Goal: Information Seeking & Learning: Learn about a topic

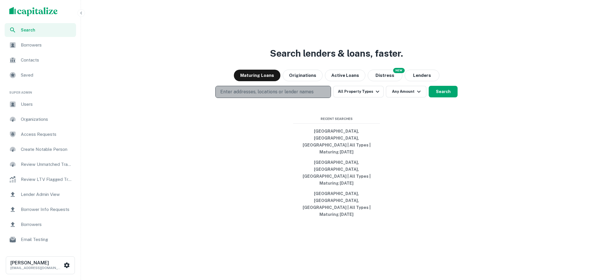
click at [257, 95] on p "Enter addresses, locations or lender names" at bounding box center [266, 91] width 93 height 7
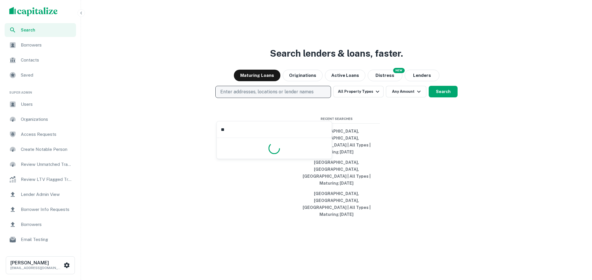
type input "*"
type input "******"
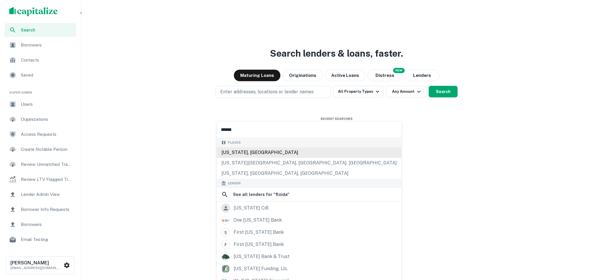
click at [255, 148] on div "Florida, USA" at bounding box center [309, 152] width 185 height 10
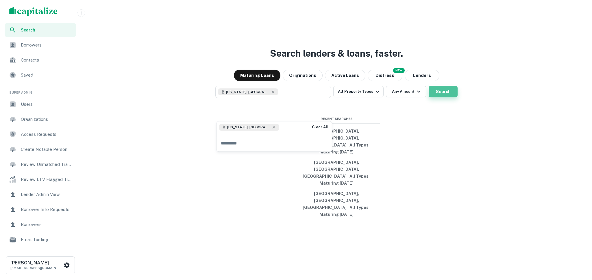
click at [435, 97] on button "Search" at bounding box center [443, 92] width 29 height 12
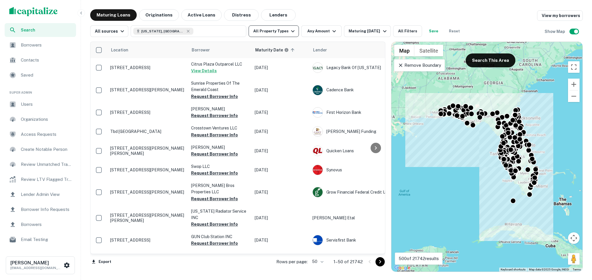
click at [293, 31] on button "All Property Types" at bounding box center [274, 31] width 50 height 12
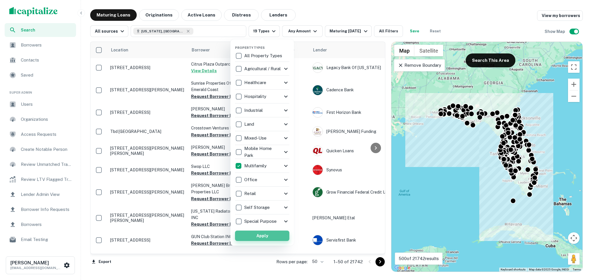
click at [269, 238] on button "Apply" at bounding box center [262, 236] width 54 height 10
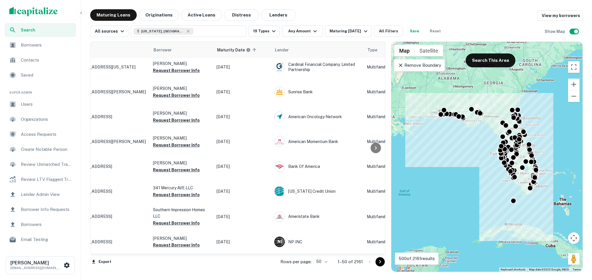
scroll to position [525, 0]
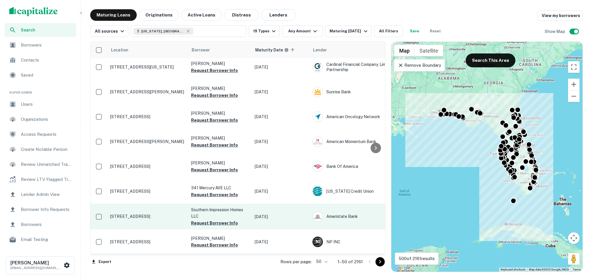
click at [129, 212] on td "7741 Juniper Rd Ocala, FL 34480" at bounding box center [147, 216] width 81 height 25
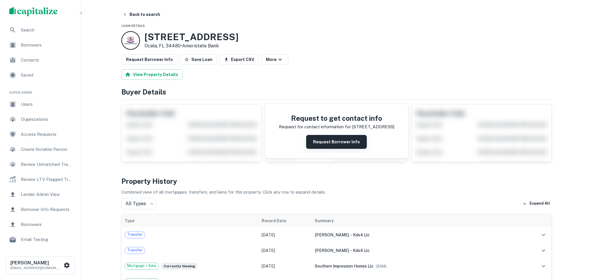
click at [336, 142] on button "Request Borrower Info" at bounding box center [336, 142] width 61 height 14
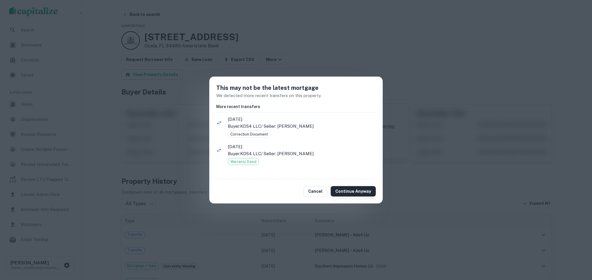
click at [353, 190] on button "Continue Anyway" at bounding box center [353, 191] width 45 height 10
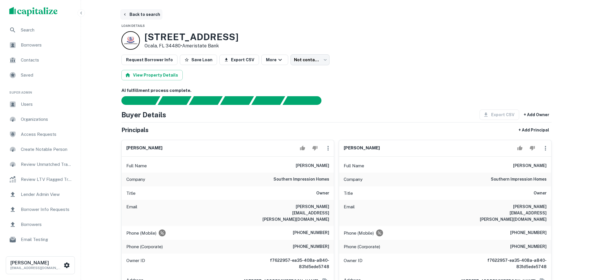
click at [152, 13] on button "Back to search" at bounding box center [141, 14] width 42 height 10
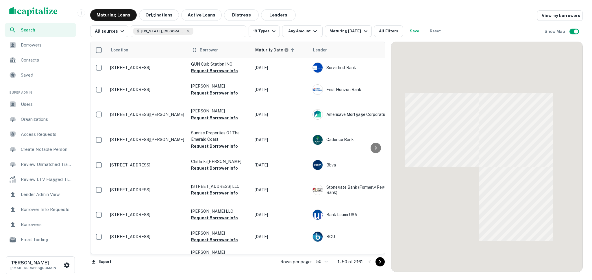
scroll to position [525, 0]
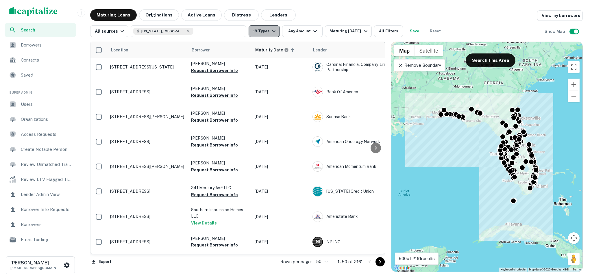
click at [273, 32] on icon "button" at bounding box center [273, 31] width 7 height 7
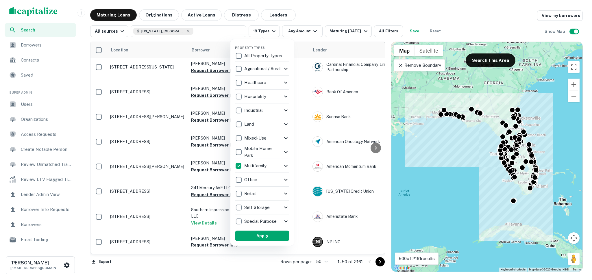
click at [283, 166] on icon at bounding box center [285, 165] width 7 height 7
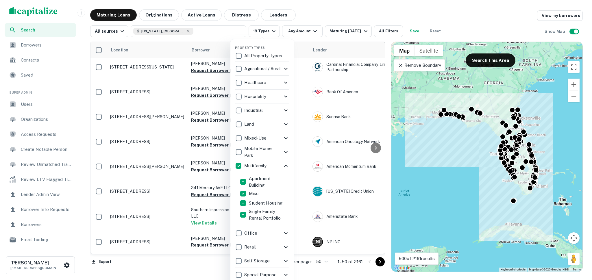
click at [284, 165] on icon at bounding box center [285, 165] width 7 height 7
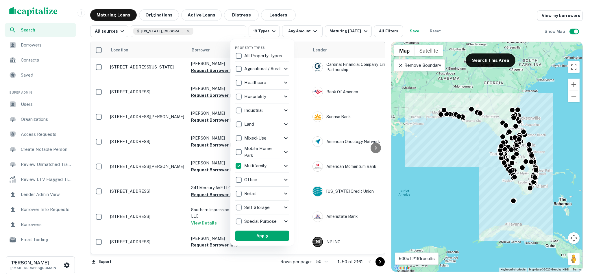
click at [375, 10] on div at bounding box center [296, 140] width 592 height 280
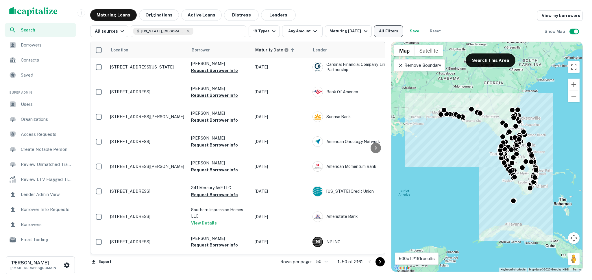
click at [390, 32] on button "All Filters" at bounding box center [388, 31] width 29 height 12
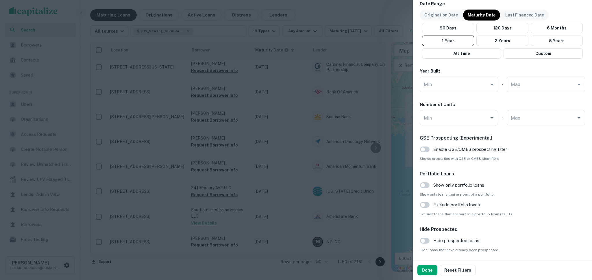
scroll to position [493, 0]
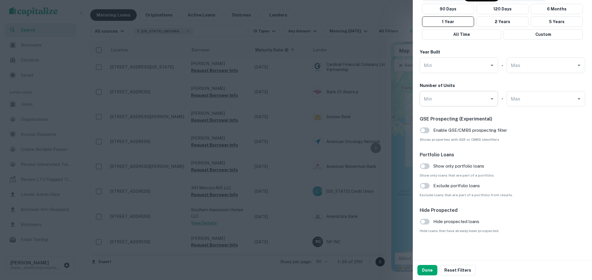
click at [464, 96] on input "Min" at bounding box center [454, 99] width 64 height 10
click at [462, 111] on li "100" at bounding box center [459, 112] width 74 height 10
type input "***"
click at [423, 270] on button "Done" at bounding box center [427, 270] width 20 height 10
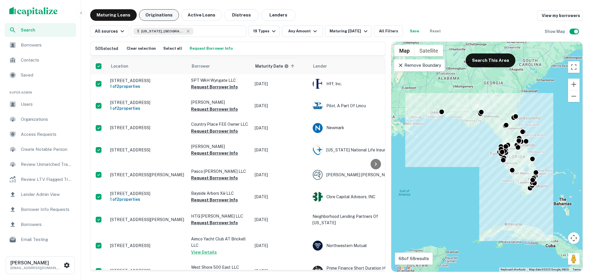
click at [157, 13] on button "Originations" at bounding box center [159, 15] width 40 height 12
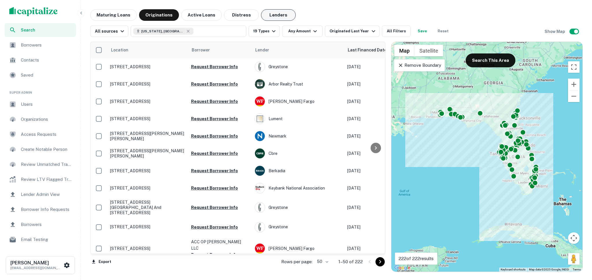
click at [275, 13] on button "Lenders" at bounding box center [278, 15] width 35 height 12
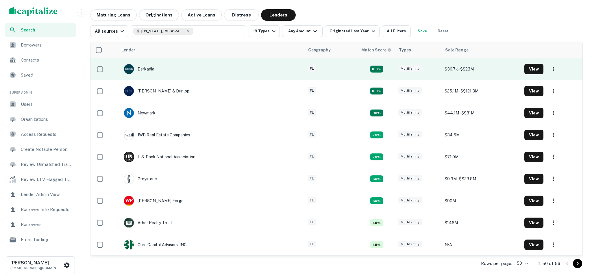
click at [150, 67] on div "Berkadia" at bounding box center [139, 69] width 31 height 10
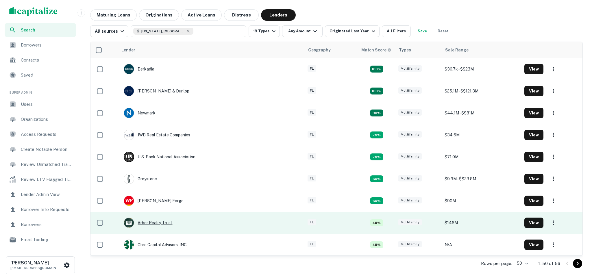
click at [156, 220] on div "Arbor Realty Trust" at bounding box center [148, 223] width 49 height 10
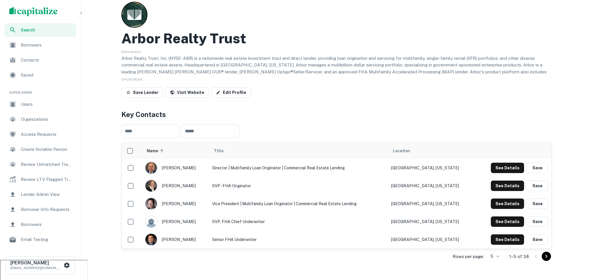
scroll to position [6, 0]
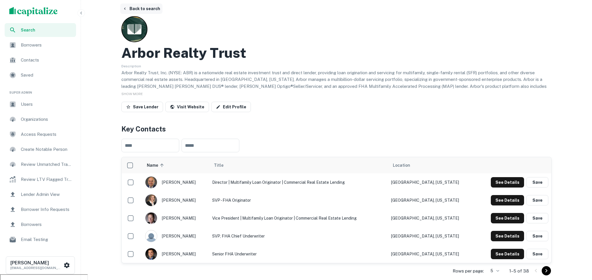
click at [135, 8] on button "Back to search" at bounding box center [141, 8] width 42 height 10
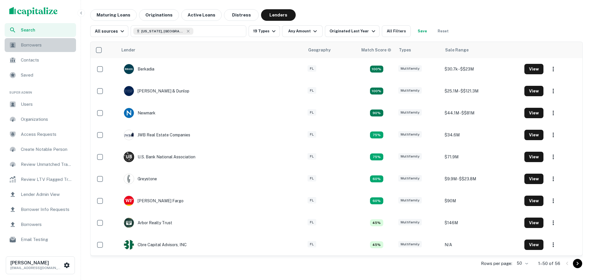
click at [55, 42] on span "Borrowers" at bounding box center [47, 45] width 52 height 7
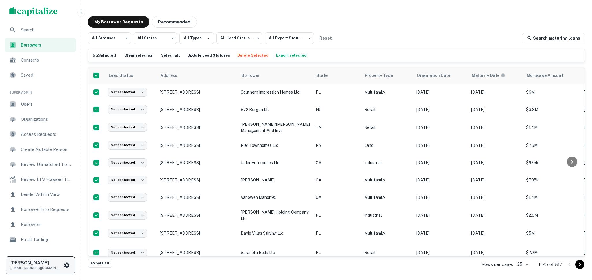
click at [64, 263] on icon "scrollable content" at bounding box center [66, 265] width 7 height 7
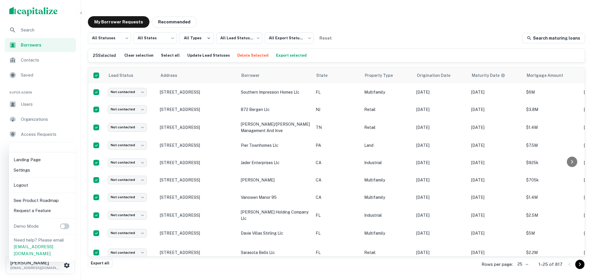
click at [29, 186] on li "Logout" at bounding box center [42, 185] width 62 height 10
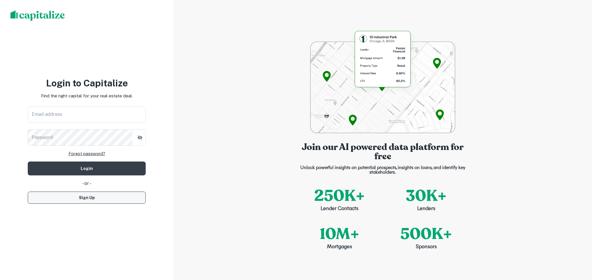
click at [105, 200] on button "Sign Up" at bounding box center [87, 198] width 118 height 12
select select "**"
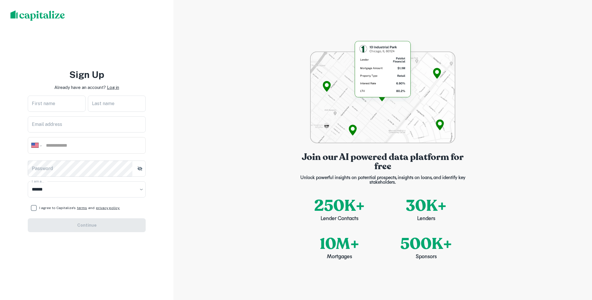
click at [110, 89] on p "Log in" at bounding box center [113, 87] width 12 height 7
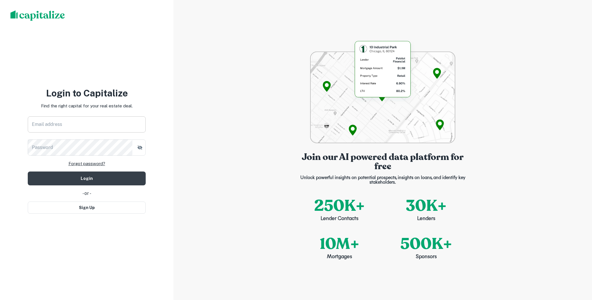
click at [105, 129] on input "Email address" at bounding box center [87, 124] width 118 height 16
type input "**********"
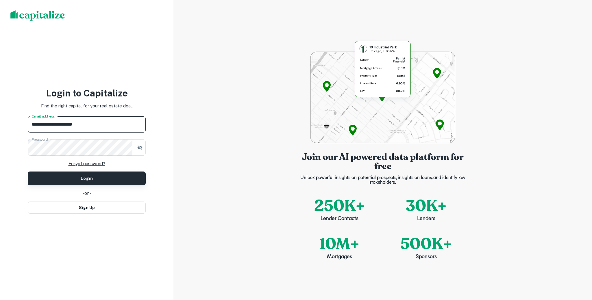
click at [99, 183] on button "Login" at bounding box center [87, 179] width 118 height 14
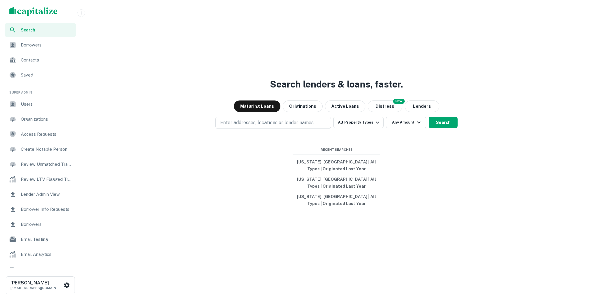
click at [21, 106] on span "Users" at bounding box center [47, 104] width 52 height 7
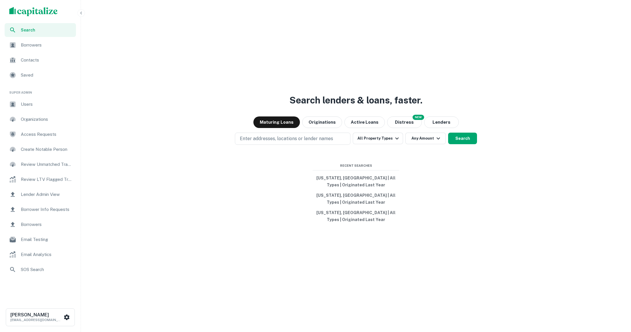
click at [37, 103] on span "Users" at bounding box center [47, 104] width 52 height 7
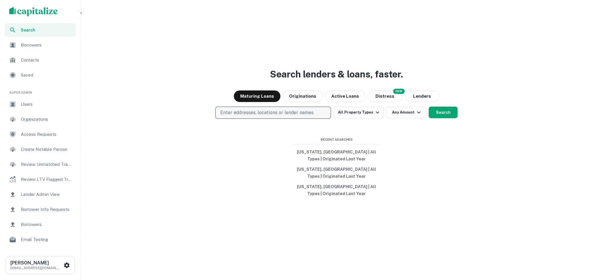
click at [311, 113] on p "Enter addresses, locations or lender names" at bounding box center [266, 112] width 93 height 7
type input "******"
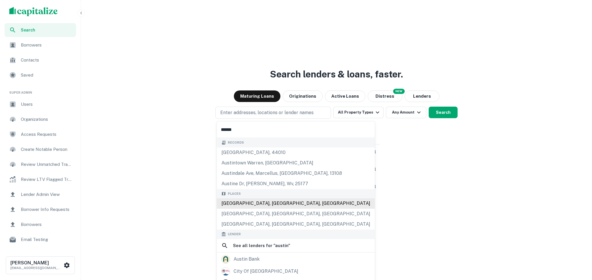
click at [267, 205] on div "Austin, TX, USA" at bounding box center [296, 203] width 158 height 10
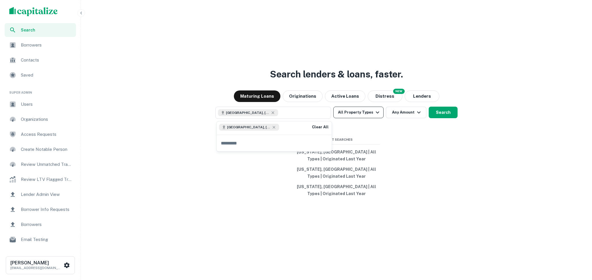
click at [375, 112] on icon "button" at bounding box center [377, 112] width 7 height 7
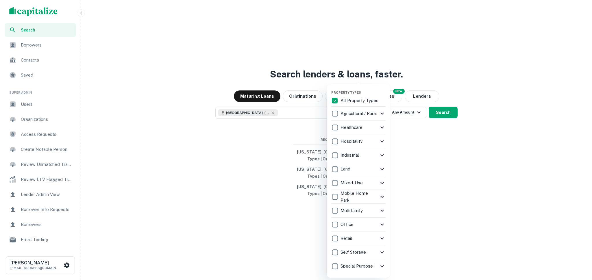
click at [381, 114] on icon at bounding box center [382, 113] width 7 height 7
click at [381, 114] on icon at bounding box center [381, 113] width 3 height 2
click at [257, 162] on div at bounding box center [296, 140] width 592 height 280
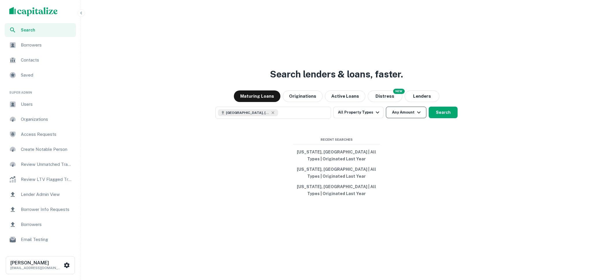
click at [412, 114] on button "Any Amount" at bounding box center [406, 113] width 40 height 12
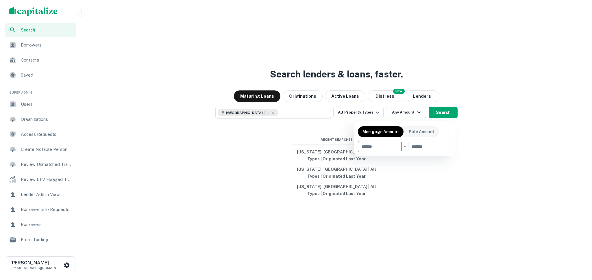
click at [372, 144] on input "number" at bounding box center [378, 147] width 40 height 12
click at [375, 113] on div at bounding box center [296, 140] width 592 height 280
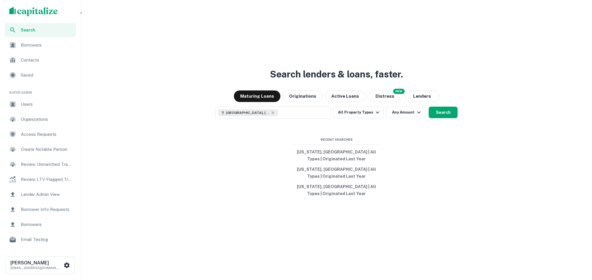
click at [375, 113] on icon "button" at bounding box center [377, 112] width 7 height 7
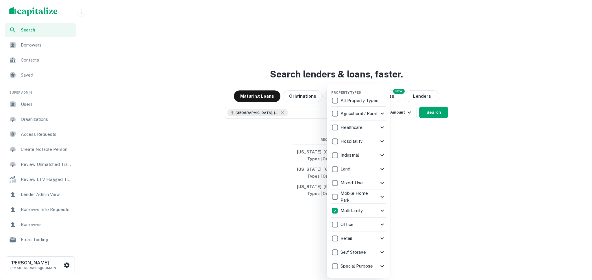
click at [401, 149] on div at bounding box center [296, 140] width 592 height 280
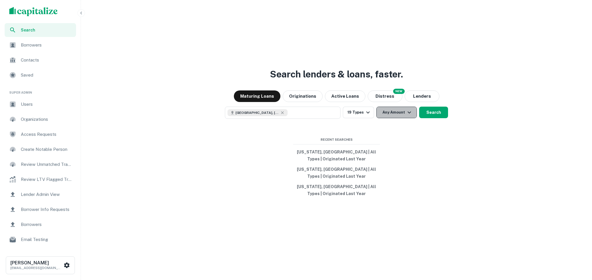
click at [395, 112] on button "Any Amount" at bounding box center [396, 113] width 40 height 12
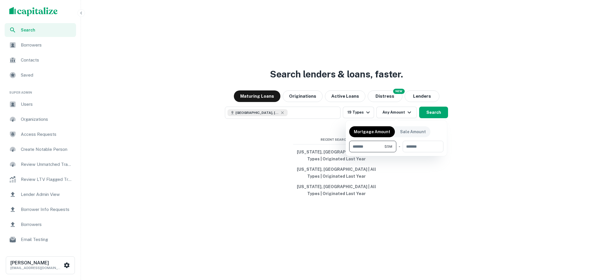
type input "*******"
click at [434, 116] on div at bounding box center [296, 140] width 592 height 280
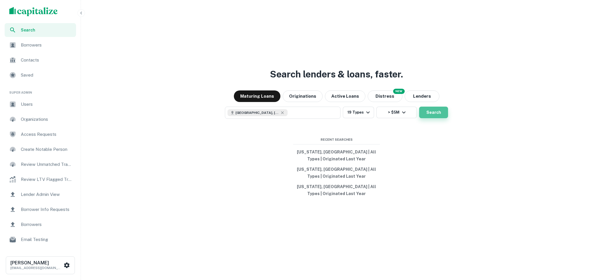
click at [436, 111] on button "Search" at bounding box center [433, 113] width 29 height 12
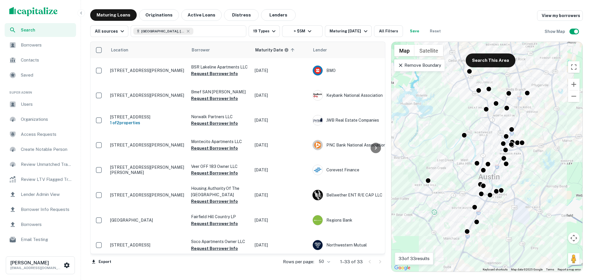
click at [402, 64] on icon at bounding box center [401, 65] width 6 height 6
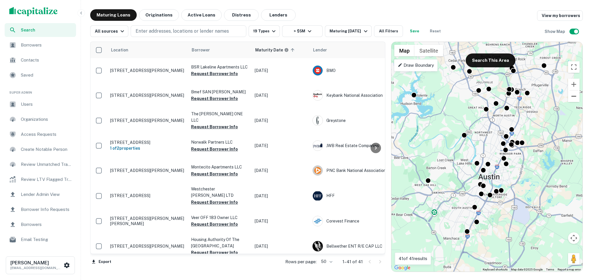
click at [574, 97] on button "Zoom out" at bounding box center [574, 96] width 12 height 12
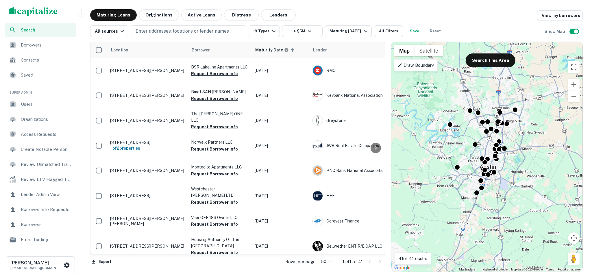
click at [574, 97] on button "Zoom out" at bounding box center [574, 96] width 12 height 12
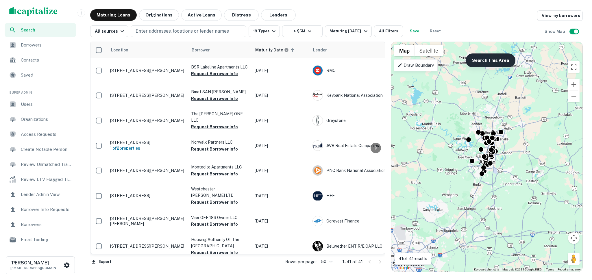
click at [496, 59] on button "Search This Area" at bounding box center [491, 60] width 50 height 14
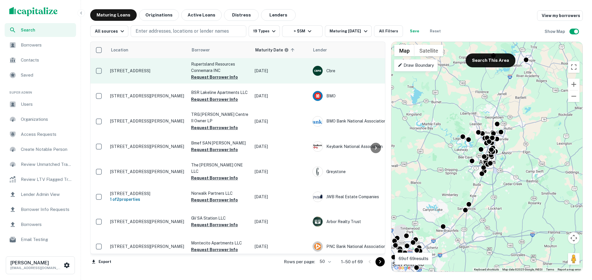
click at [155, 68] on p "2650 Thousand Oaks Dr San Antonio, TX 78232" at bounding box center [147, 70] width 75 height 5
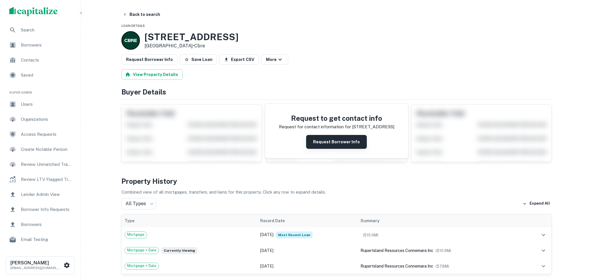
click at [331, 140] on button "Request Borrower Info" at bounding box center [336, 142] width 61 height 14
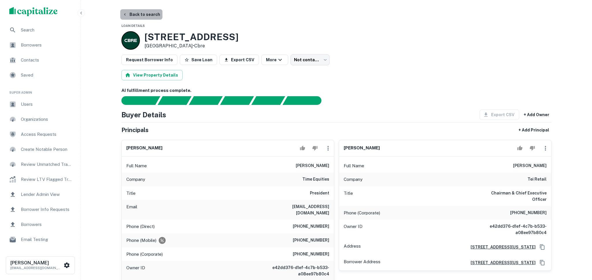
click at [142, 14] on button "Back to search" at bounding box center [141, 14] width 42 height 10
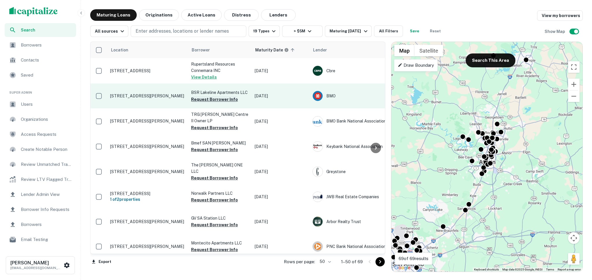
click at [202, 97] on button "Request Borrower Info" at bounding box center [214, 99] width 47 height 7
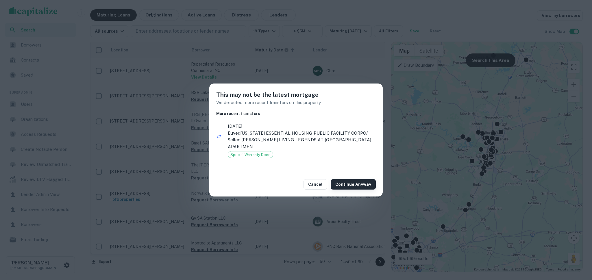
click at [343, 181] on button "Continue Anyway" at bounding box center [353, 184] width 45 height 10
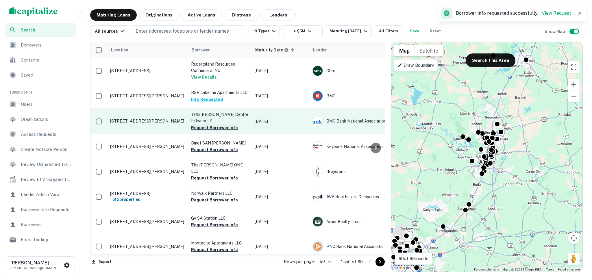
click at [222, 124] on button "Request Borrower Info" at bounding box center [214, 127] width 47 height 7
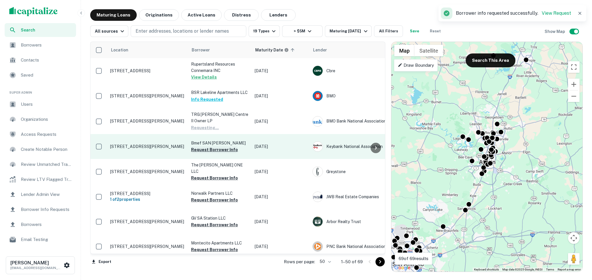
click at [222, 149] on button "Request Borrower Info" at bounding box center [214, 149] width 47 height 7
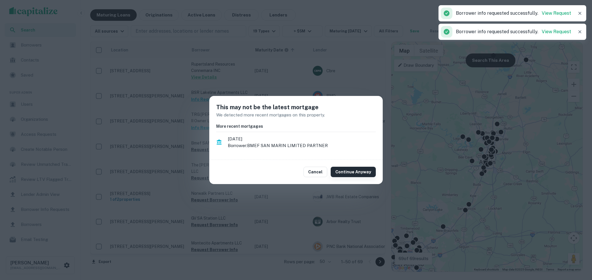
click at [348, 169] on button "Continue Anyway" at bounding box center [353, 172] width 45 height 10
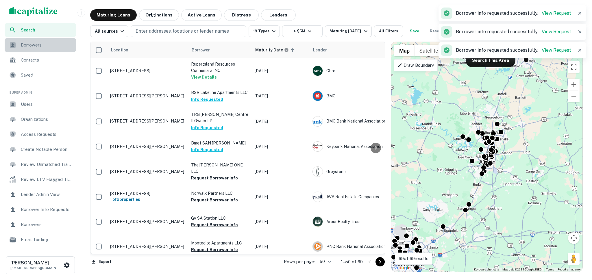
click at [50, 47] on span "Borrowers" at bounding box center [47, 45] width 52 height 7
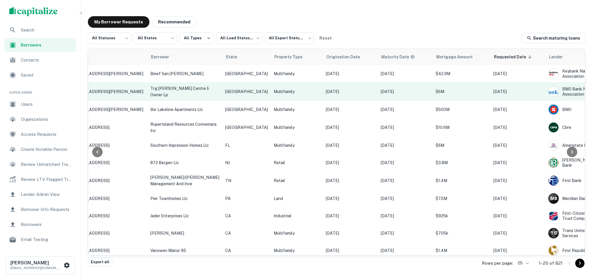
scroll to position [0, 124]
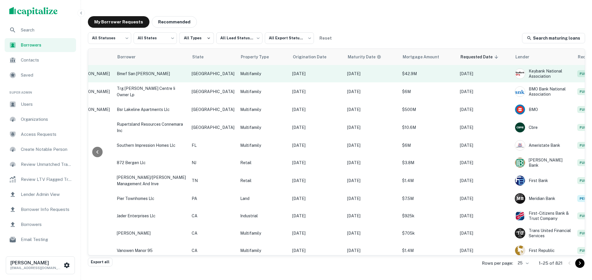
click at [243, 71] on p "Multifamily" at bounding box center [263, 74] width 46 height 6
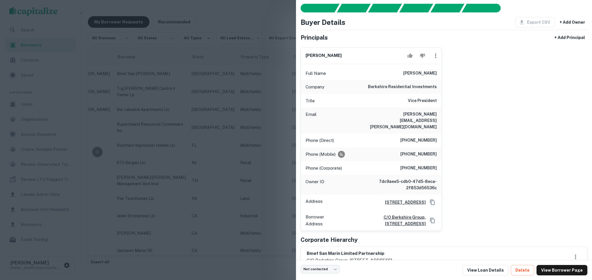
scroll to position [55, 0]
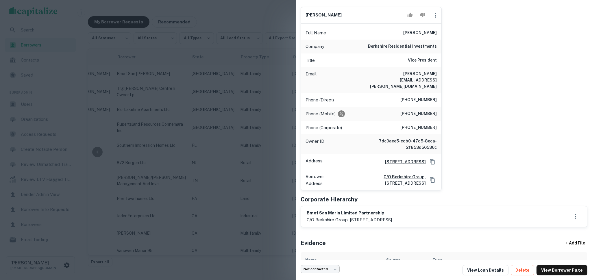
click at [337, 271] on body "Search Borrowers Contacts Saved Super Admin Users Organizations Access Requests…" at bounding box center [296, 140] width 592 height 280
click at [371, 228] on div at bounding box center [296, 140] width 592 height 280
click at [263, 175] on div at bounding box center [296, 140] width 592 height 280
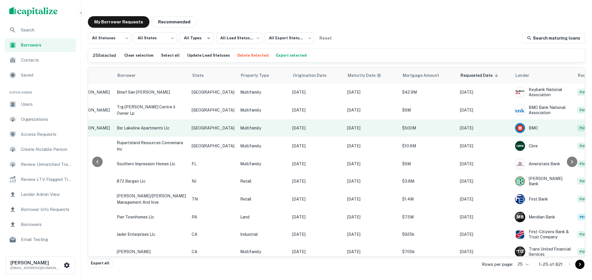
scroll to position [0, 0]
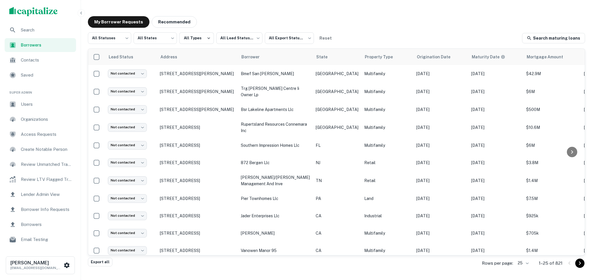
click at [49, 30] on span "Search" at bounding box center [47, 30] width 52 height 7
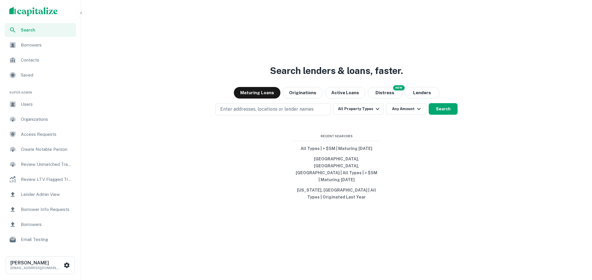
click at [301, 113] on p "Enter addresses, locations or lender names" at bounding box center [266, 109] width 93 height 7
type input "*****"
click at [433, 193] on div "Search lenders & loans, faster. Maturing Loans Originations Active Loans NEW Di…" at bounding box center [336, 154] width 506 height 280
click at [349, 168] on button "[GEOGRAPHIC_DATA], [GEOGRAPHIC_DATA], [GEOGRAPHIC_DATA] | All Types | > $5M | M…" at bounding box center [336, 169] width 87 height 31
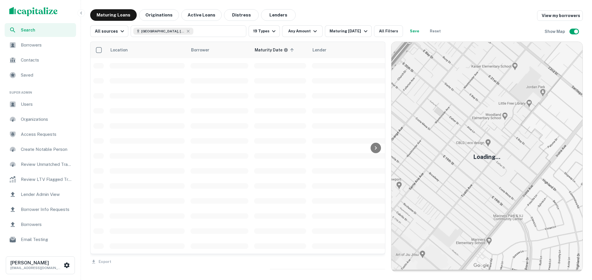
click at [33, 31] on span "Search" at bounding box center [47, 30] width 52 height 6
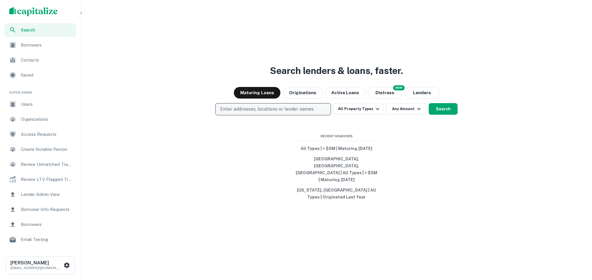
click at [284, 113] on p "Enter addresses, locations or lender names" at bounding box center [266, 109] width 93 height 7
type input "******"
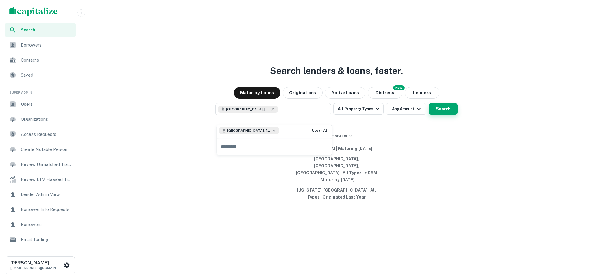
click at [432, 115] on button "Search" at bounding box center [443, 109] width 29 height 12
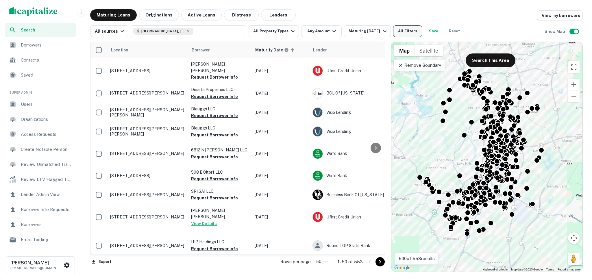
click at [406, 29] on button "All Filters" at bounding box center [407, 31] width 29 height 12
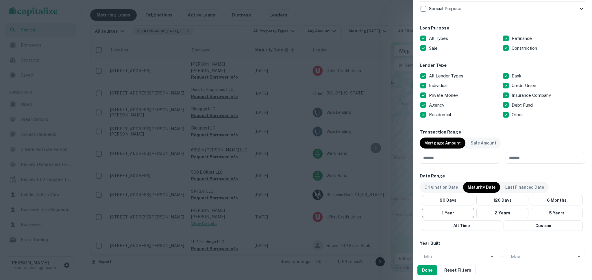
scroll to position [313, 0]
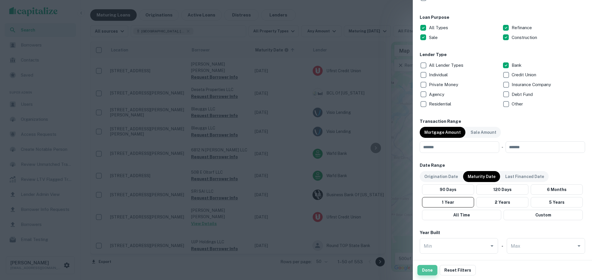
click at [433, 268] on button "Done" at bounding box center [427, 270] width 20 height 10
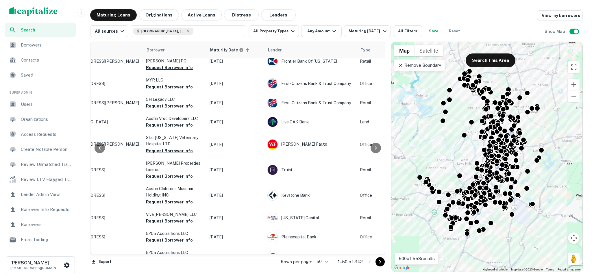
scroll to position [302, 45]
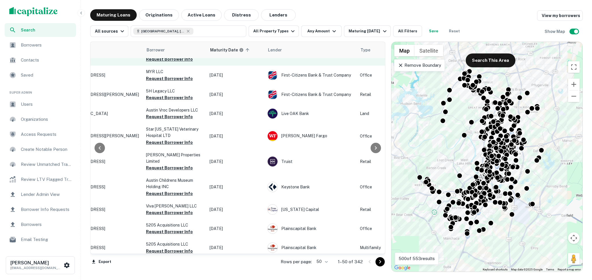
click at [302, 58] on div "Frontier Bank Of Texas" at bounding box center [310, 53] width 87 height 10
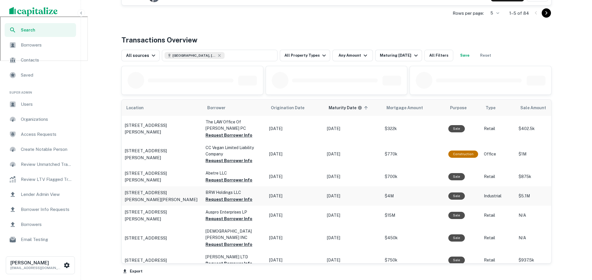
scroll to position [260, 0]
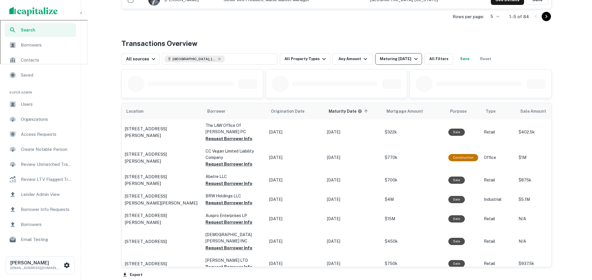
click at [412, 56] on icon "button" at bounding box center [415, 58] width 7 height 7
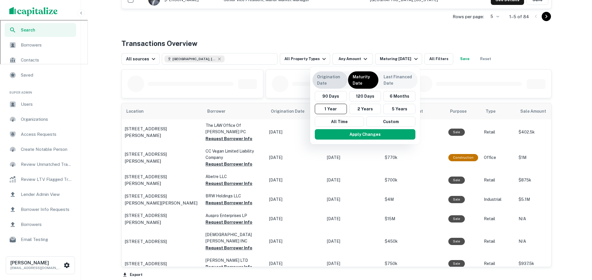
click at [334, 79] on p "Origination Date" at bounding box center [330, 80] width 26 height 13
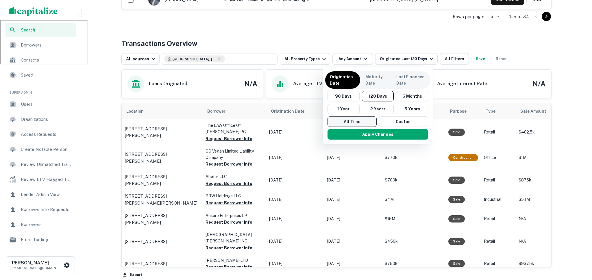
click at [354, 122] on button "All Time" at bounding box center [351, 121] width 49 height 10
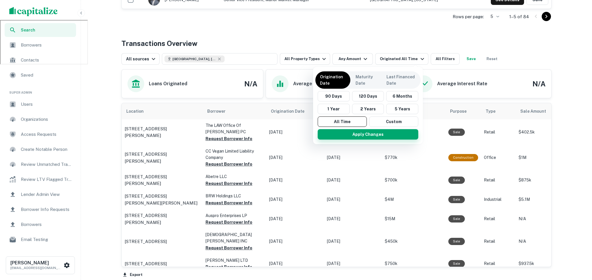
click at [360, 133] on button "Apply Changes" at bounding box center [368, 134] width 101 height 10
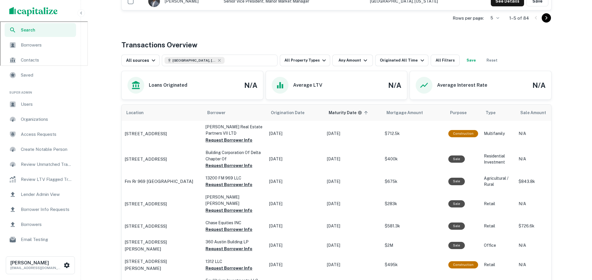
scroll to position [258, 0]
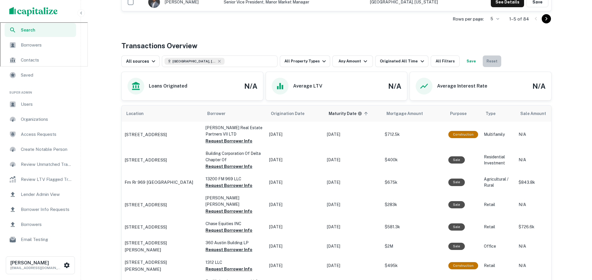
click at [483, 58] on button "Reset" at bounding box center [492, 61] width 18 height 12
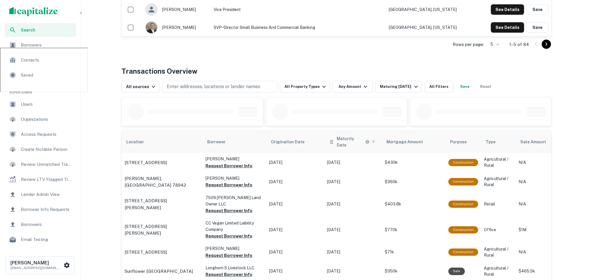
scroll to position [220, 0]
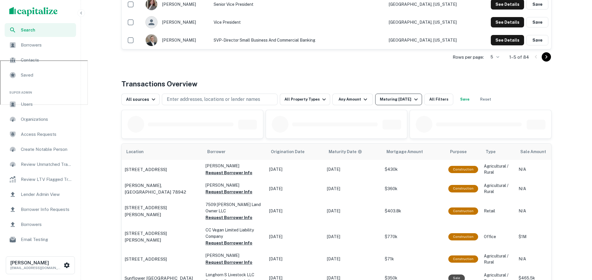
click at [411, 95] on button "Maturing [DATE]" at bounding box center [398, 100] width 47 height 12
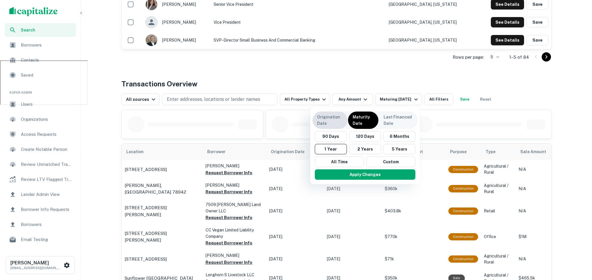
click at [327, 125] on p "Origination Date" at bounding box center [330, 120] width 26 height 13
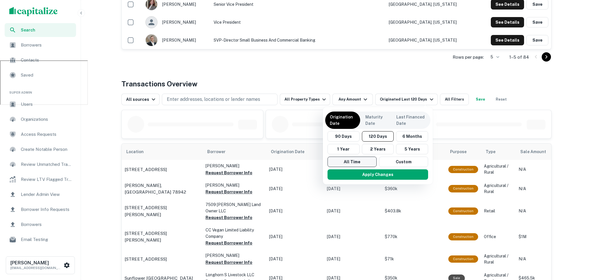
click at [351, 160] on button "All Time" at bounding box center [351, 162] width 49 height 10
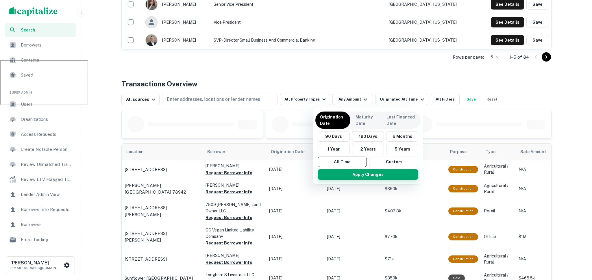
click at [351, 172] on button "Apply Changes" at bounding box center [368, 174] width 101 height 10
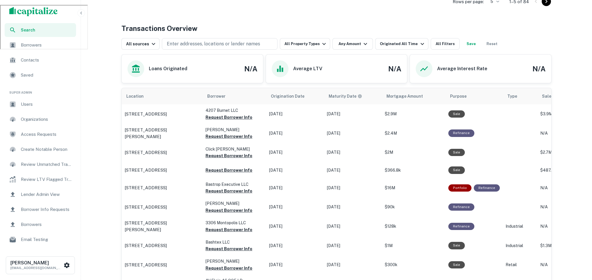
scroll to position [276, 0]
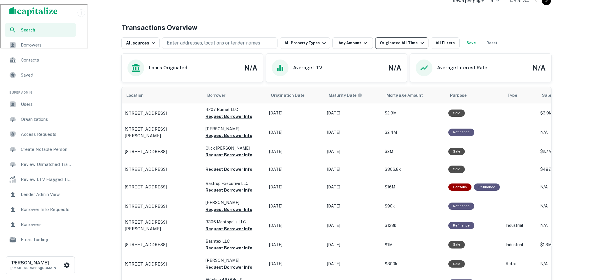
click at [411, 42] on div "Originated All Time" at bounding box center [403, 43] width 46 height 7
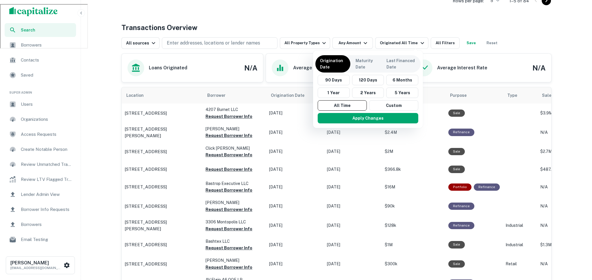
click at [296, 27] on div at bounding box center [296, 140] width 592 height 280
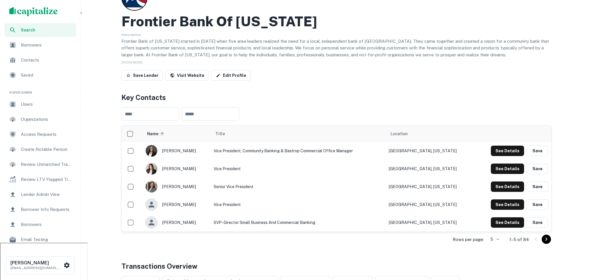
scroll to position [0, 0]
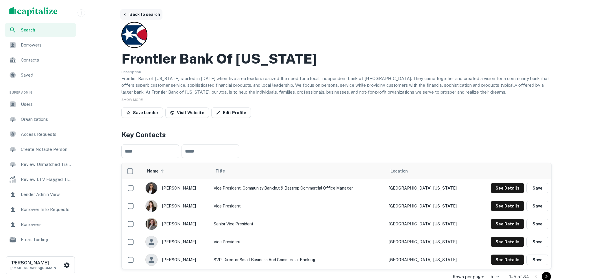
click at [151, 16] on button "Back to search" at bounding box center [141, 14] width 42 height 10
click at [44, 34] on div "Search" at bounding box center [40, 30] width 71 height 14
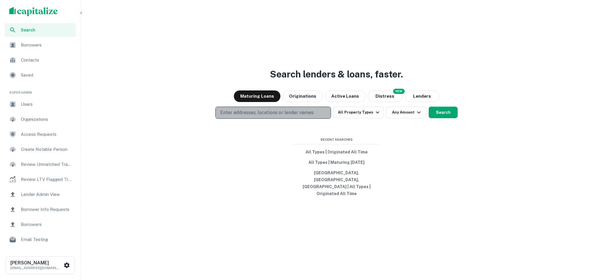
click at [288, 116] on p "Enter addresses, locations or lender names" at bounding box center [266, 112] width 93 height 7
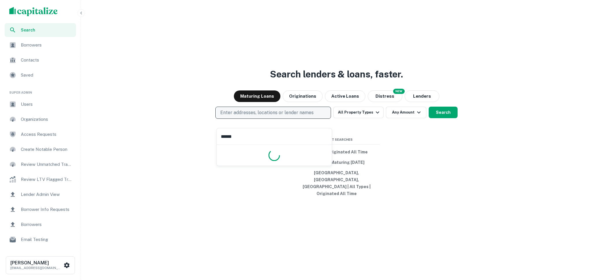
type input "*******"
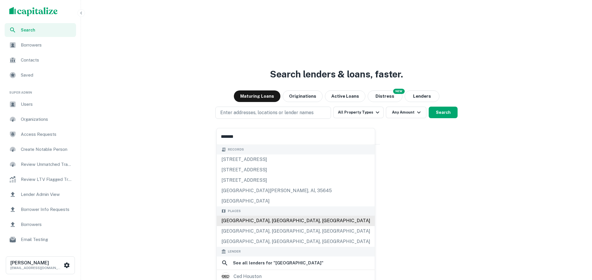
click at [272, 222] on div "[GEOGRAPHIC_DATA], [GEOGRAPHIC_DATA], [GEOGRAPHIC_DATA]" at bounding box center [296, 221] width 158 height 10
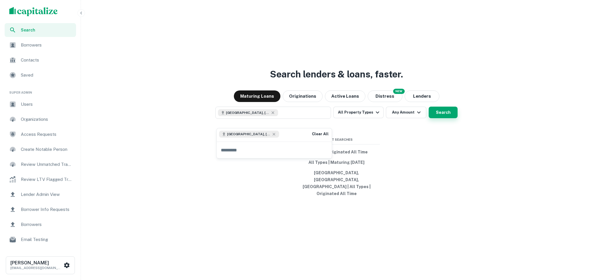
click at [434, 118] on button "Search" at bounding box center [443, 113] width 29 height 12
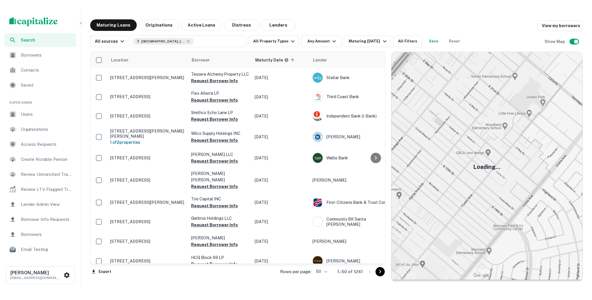
scroll to position [302, 0]
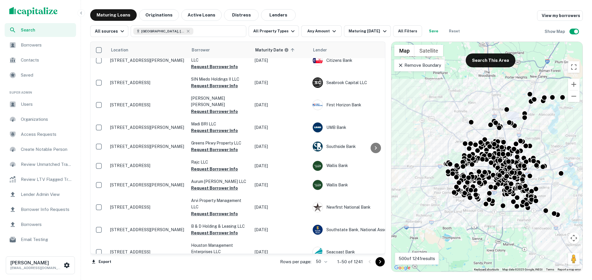
click at [401, 64] on icon at bounding box center [400, 65] width 3 height 3
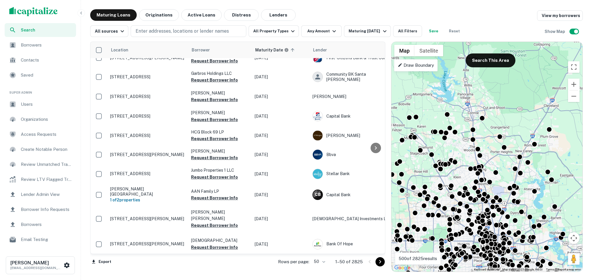
drag, startPoint x: 547, startPoint y: 84, endPoint x: 533, endPoint y: 160, distance: 76.9
click at [533, 160] on div "To activate drag with keyboard, press Alt + Enter. Once in keyboard drag state,…" at bounding box center [486, 157] width 191 height 230
click at [493, 62] on button "Search This Area" at bounding box center [491, 60] width 50 height 14
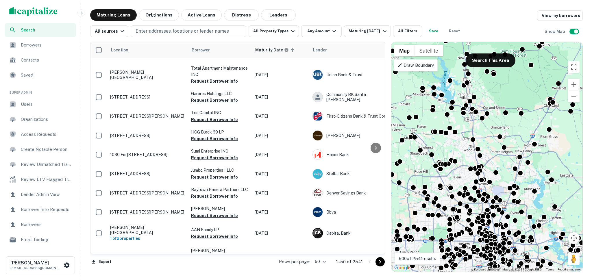
click at [419, 67] on p "Draw Boundary" at bounding box center [416, 65] width 36 height 7
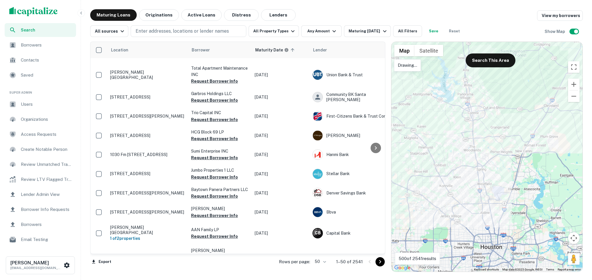
drag, startPoint x: 421, startPoint y: 79, endPoint x: 420, endPoint y: 86, distance: 7.1
click at [420, 86] on div at bounding box center [486, 157] width 191 height 230
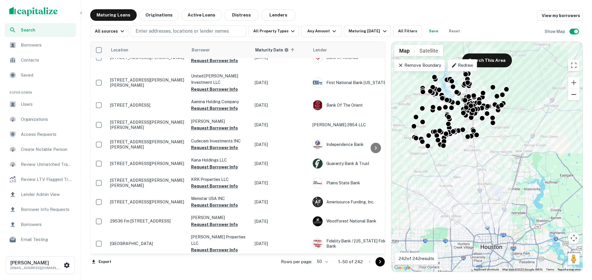
click at [572, 95] on button "Zoom out" at bounding box center [574, 95] width 12 height 12
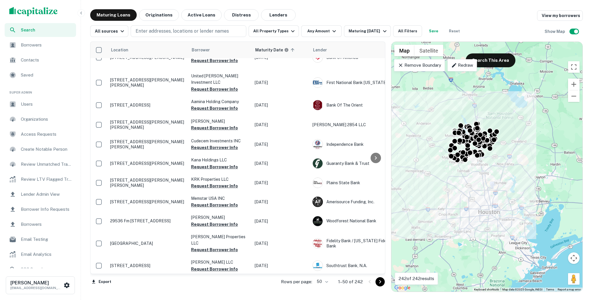
click at [39, 28] on span "Search" at bounding box center [47, 30] width 52 height 6
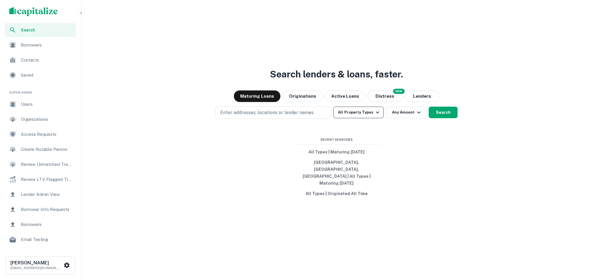
click at [374, 116] on icon "button" at bounding box center [377, 112] width 7 height 7
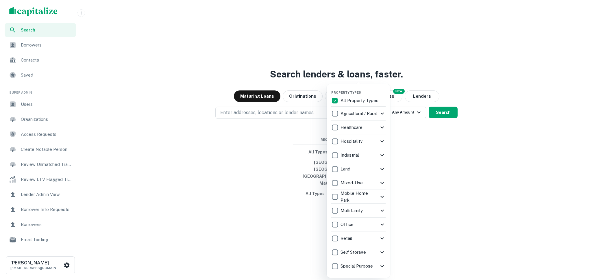
click at [380, 113] on icon at bounding box center [382, 113] width 7 height 7
click at [382, 183] on icon at bounding box center [382, 185] width 7 height 7
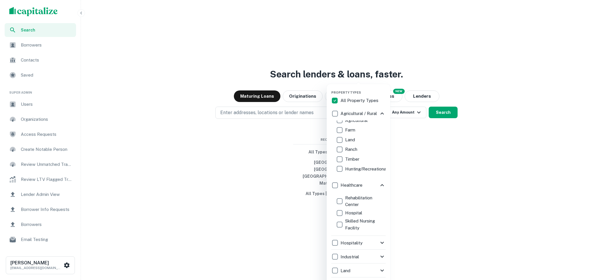
click at [430, 214] on div at bounding box center [296, 140] width 592 height 280
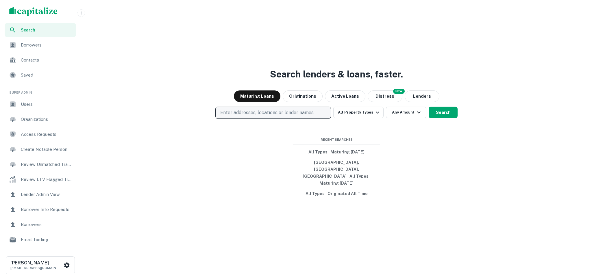
click at [256, 116] on p "Enter addresses, locations or lender names" at bounding box center [266, 112] width 93 height 7
type input "*******"
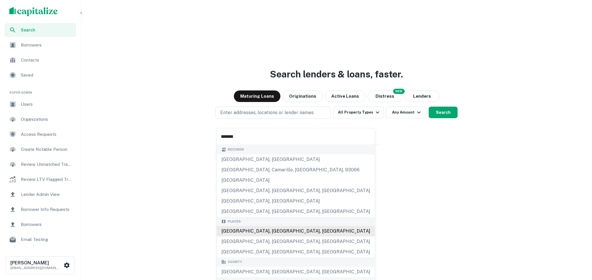
click at [249, 234] on div "[GEOGRAPHIC_DATA], [GEOGRAPHIC_DATA], [GEOGRAPHIC_DATA]" at bounding box center [296, 231] width 158 height 10
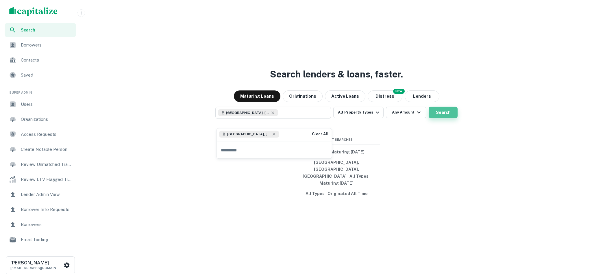
click at [446, 118] on button "Search" at bounding box center [443, 113] width 29 height 12
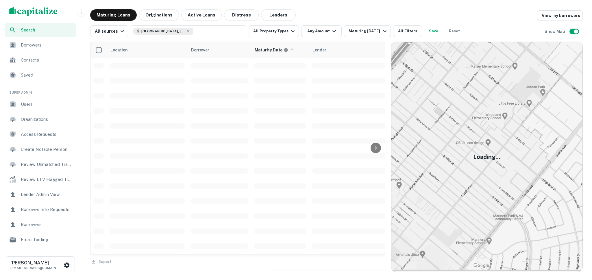
scroll to position [302, 0]
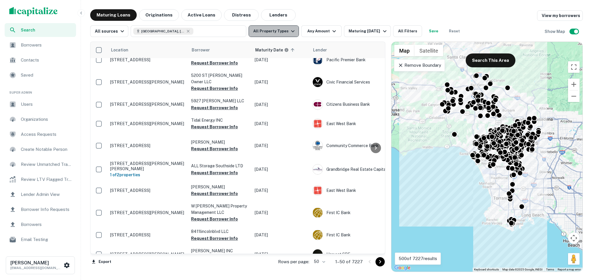
click at [289, 29] on icon "button" at bounding box center [292, 31] width 7 height 7
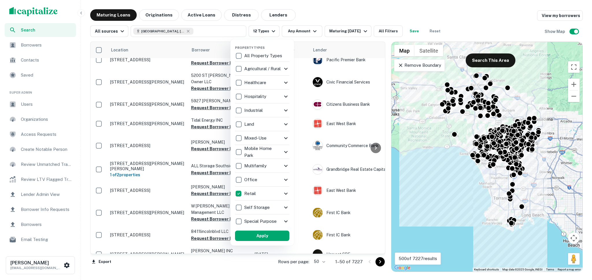
click at [285, 194] on icon at bounding box center [285, 193] width 7 height 7
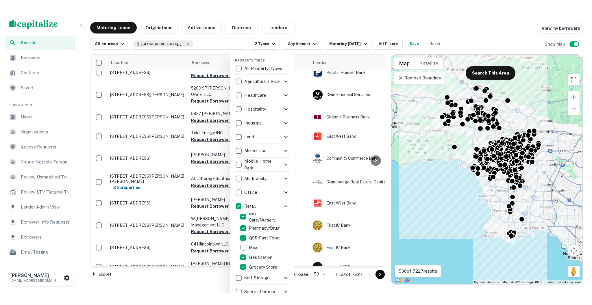
scroll to position [60, 0]
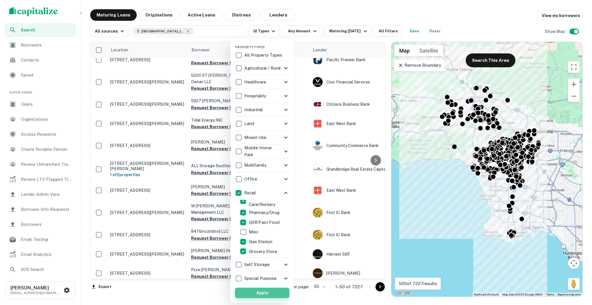
click at [269, 292] on button "Apply" at bounding box center [262, 293] width 54 height 10
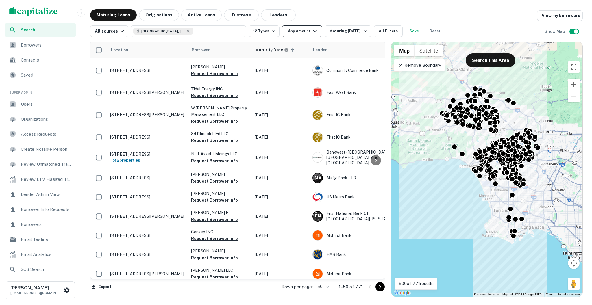
click at [311, 31] on icon "button" at bounding box center [314, 31] width 7 height 7
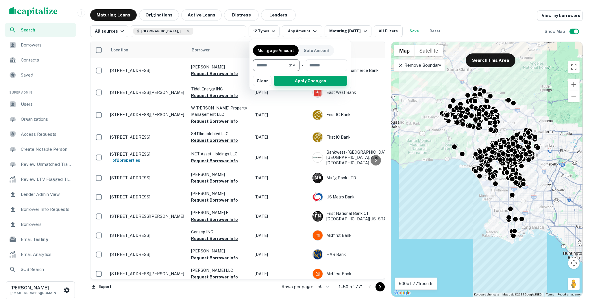
type input "*******"
click at [292, 79] on button "Apply Changes" at bounding box center [310, 81] width 73 height 10
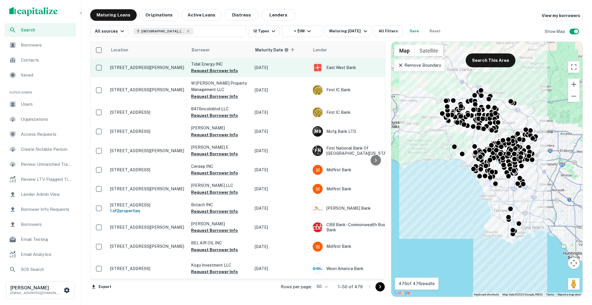
click at [142, 66] on p "4072 Verdugo Rd Los Angeles, CA 90065" at bounding box center [147, 67] width 75 height 5
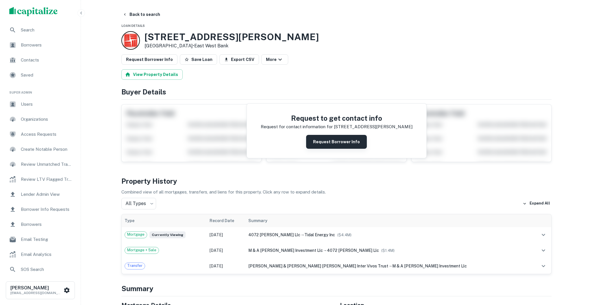
click at [340, 143] on button "Request Borrower Info" at bounding box center [336, 142] width 61 height 14
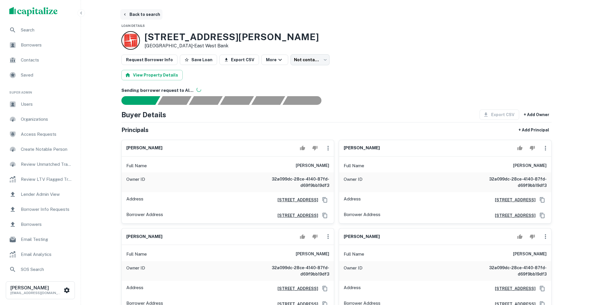
click at [146, 14] on button "Back to search" at bounding box center [141, 14] width 42 height 10
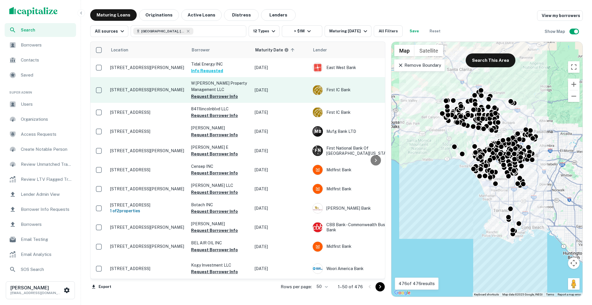
click at [213, 96] on button "Request Borrower Info" at bounding box center [214, 96] width 47 height 7
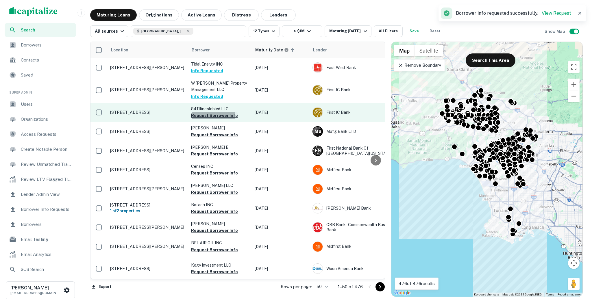
click at [213, 116] on button "Request Borrower Info" at bounding box center [214, 115] width 47 height 7
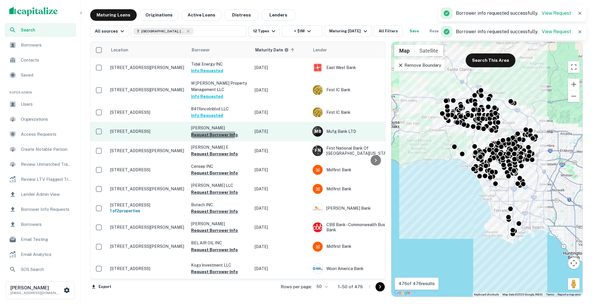
click at [212, 134] on button "Request Borrower Info" at bounding box center [214, 134] width 47 height 7
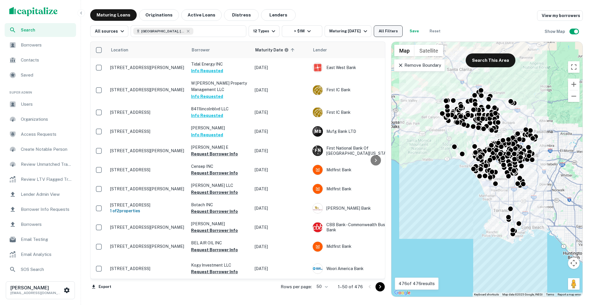
click at [387, 27] on button "All Filters" at bounding box center [388, 31] width 29 height 12
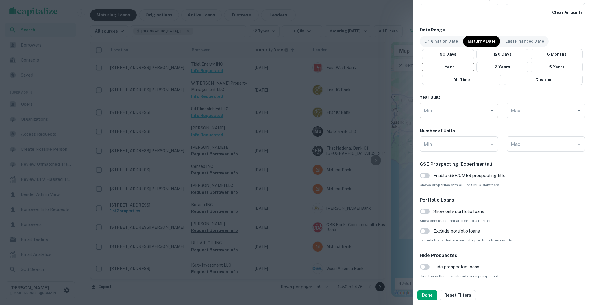
scroll to position [481, 0]
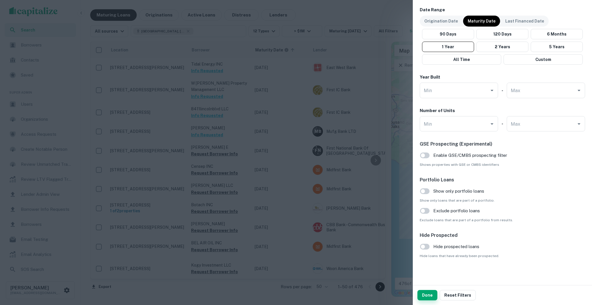
click at [429, 291] on button "Done" at bounding box center [427, 295] width 20 height 10
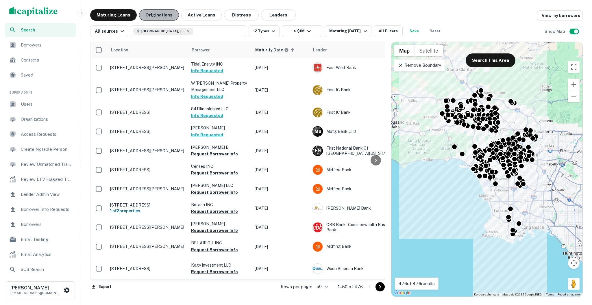
click at [159, 13] on button "Originations" at bounding box center [159, 15] width 40 height 12
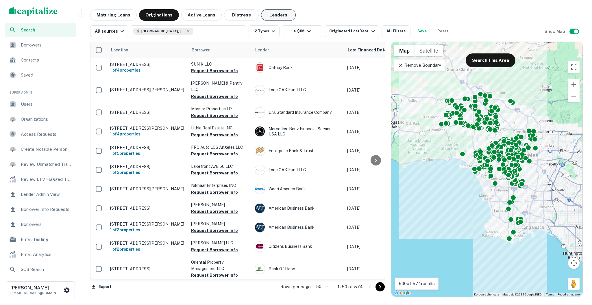
click at [274, 11] on button "Lenders" at bounding box center [278, 15] width 35 height 12
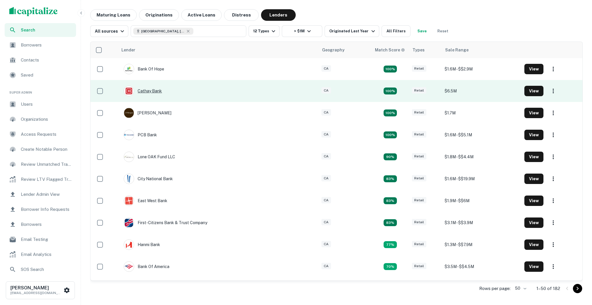
click at [154, 91] on div "Cathay Bank" at bounding box center [143, 91] width 38 height 10
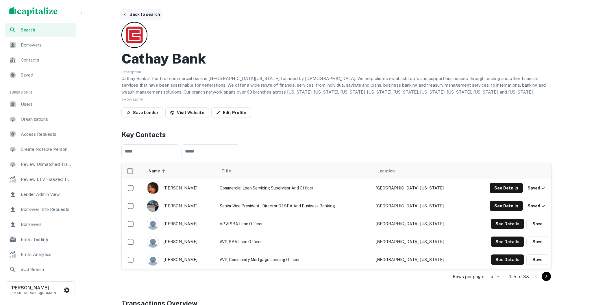
click at [137, 11] on button "Back to search" at bounding box center [141, 14] width 42 height 10
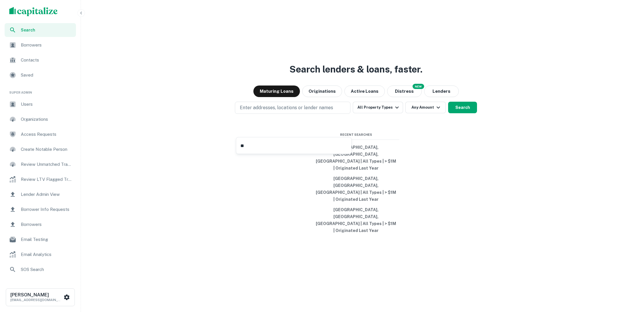
type input "***"
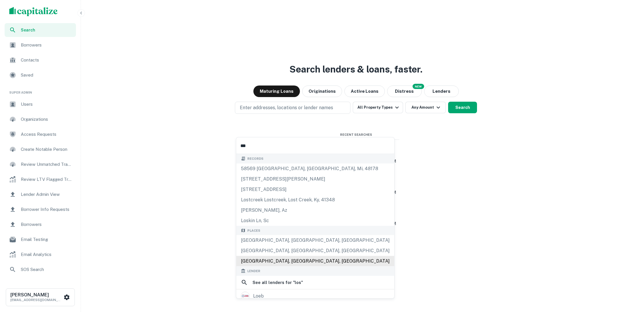
click at [269, 264] on div "[GEOGRAPHIC_DATA], [GEOGRAPHIC_DATA], [GEOGRAPHIC_DATA]" at bounding box center [315, 261] width 158 height 10
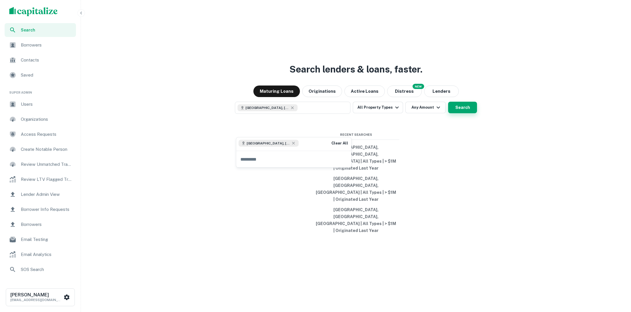
click at [468, 113] on button "Search" at bounding box center [462, 108] width 29 height 12
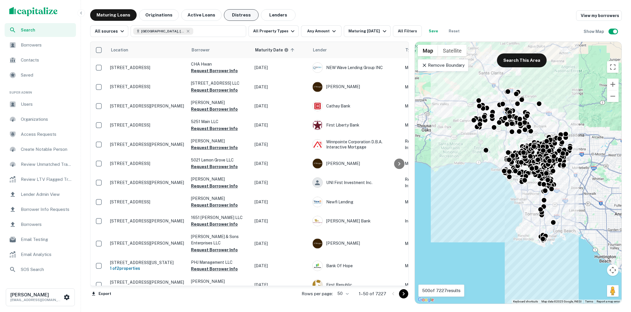
click at [229, 15] on button "Distress" at bounding box center [241, 15] width 35 height 12
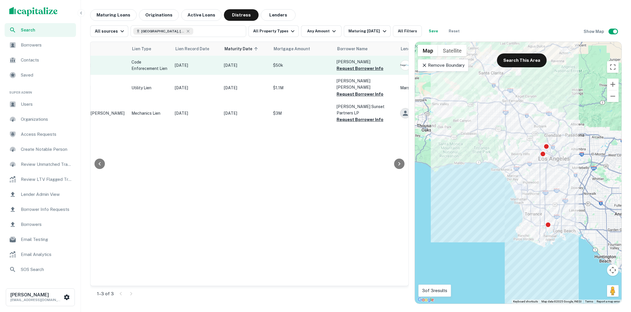
scroll to position [0, 60]
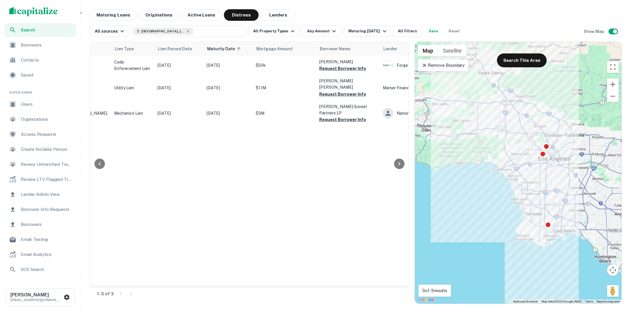
click at [425, 63] on icon at bounding box center [425, 65] width 6 height 6
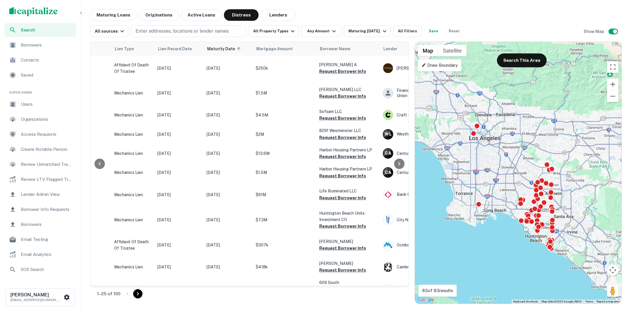
drag, startPoint x: 492, startPoint y: 143, endPoint x: 422, endPoint y: 123, distance: 73.4
click at [422, 123] on div "To activate drag with keyboard, press Alt + Enter. Once in keyboard drag state,…" at bounding box center [518, 173] width 207 height 262
click at [176, 32] on p "Enter addresses, locations or lender names" at bounding box center [182, 31] width 93 height 7
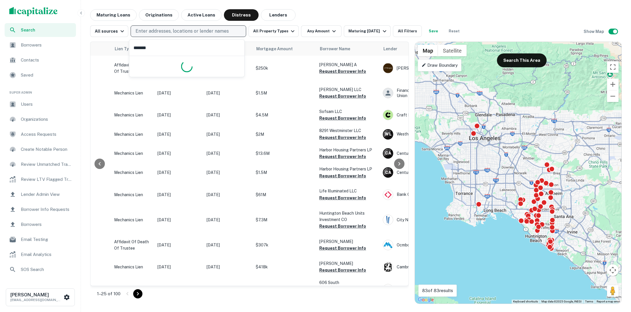
type input "********"
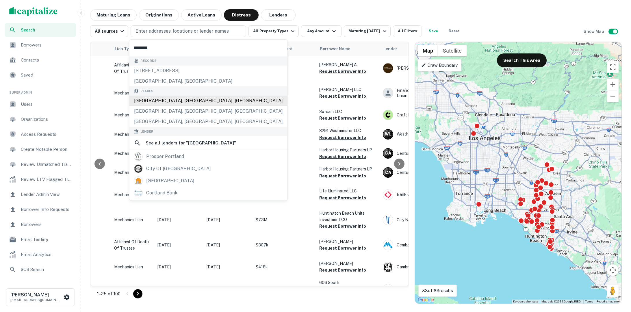
click at [176, 98] on div "[GEOGRAPHIC_DATA], [GEOGRAPHIC_DATA], [GEOGRAPHIC_DATA]" at bounding box center [208, 101] width 158 height 10
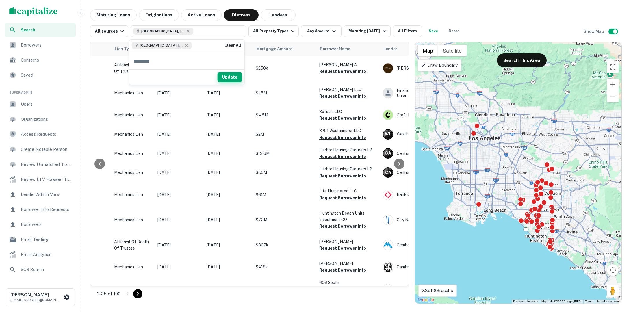
click at [227, 78] on button "Update" at bounding box center [230, 77] width 25 height 10
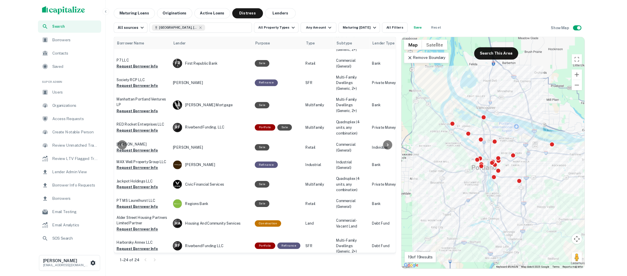
scroll to position [0, 286]
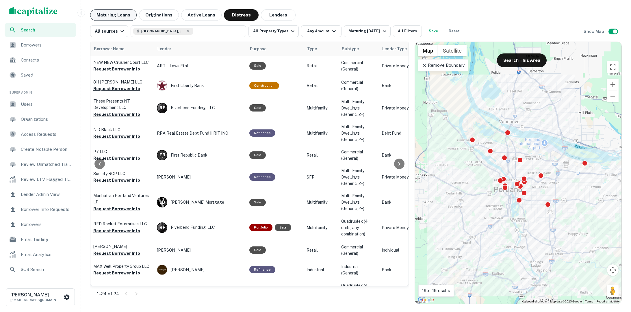
click at [114, 15] on button "Maturing Loans" at bounding box center [113, 15] width 47 height 12
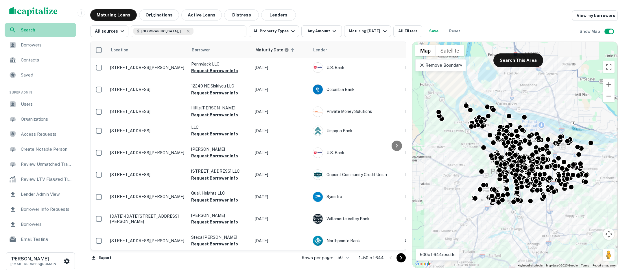
click at [40, 29] on span "Search" at bounding box center [47, 30] width 52 height 6
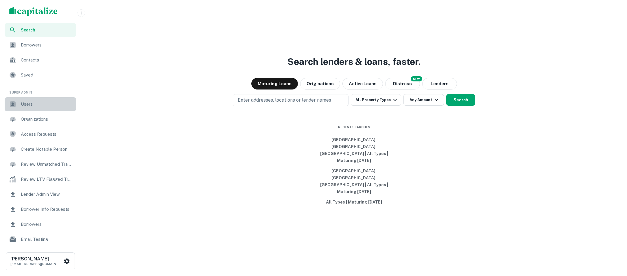
click at [36, 103] on span "Users" at bounding box center [47, 104] width 52 height 7
